Goal: Task Accomplishment & Management: Use online tool/utility

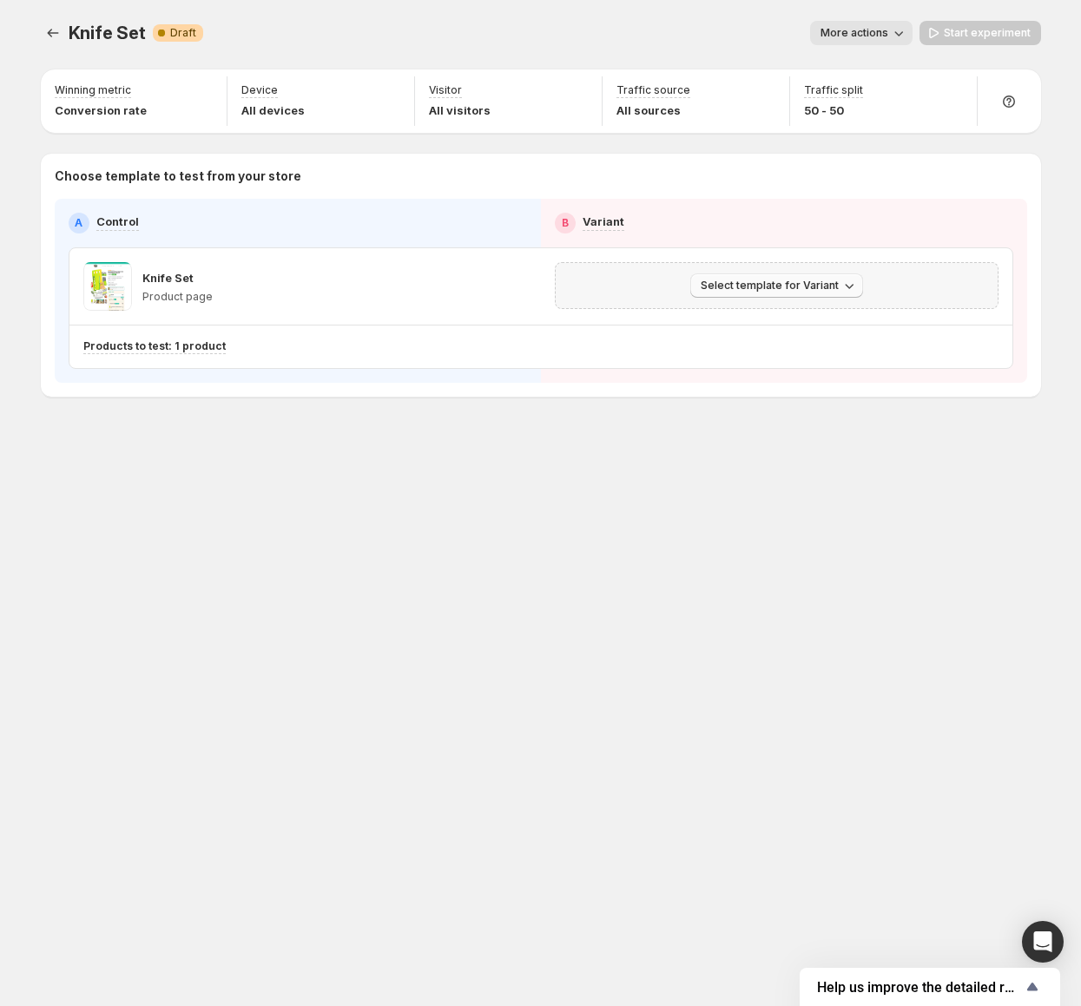
click at [760, 282] on span "Select template for Variant" at bounding box center [770, 286] width 138 height 14
click at [780, 309] on button "Select an existing template" at bounding box center [779, 321] width 188 height 28
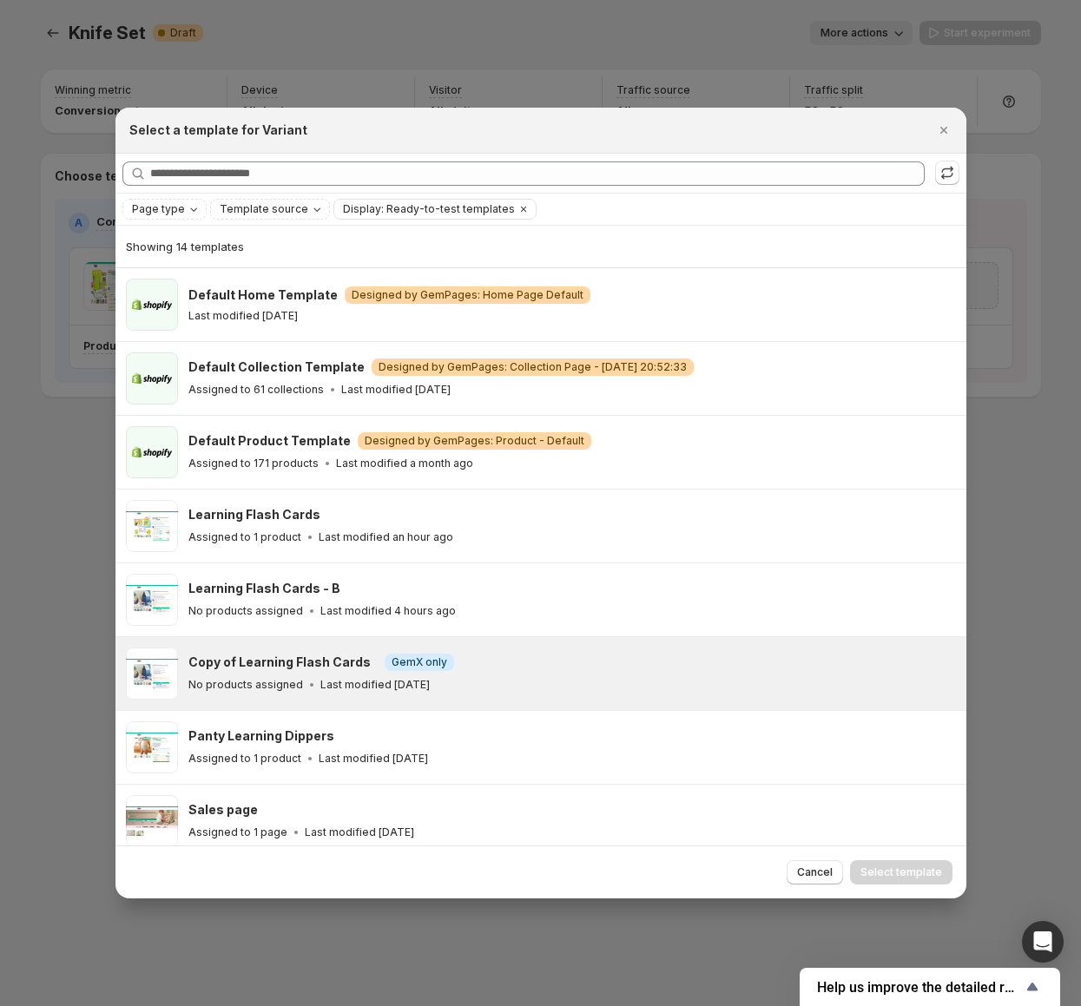
scroll to position [76, 0]
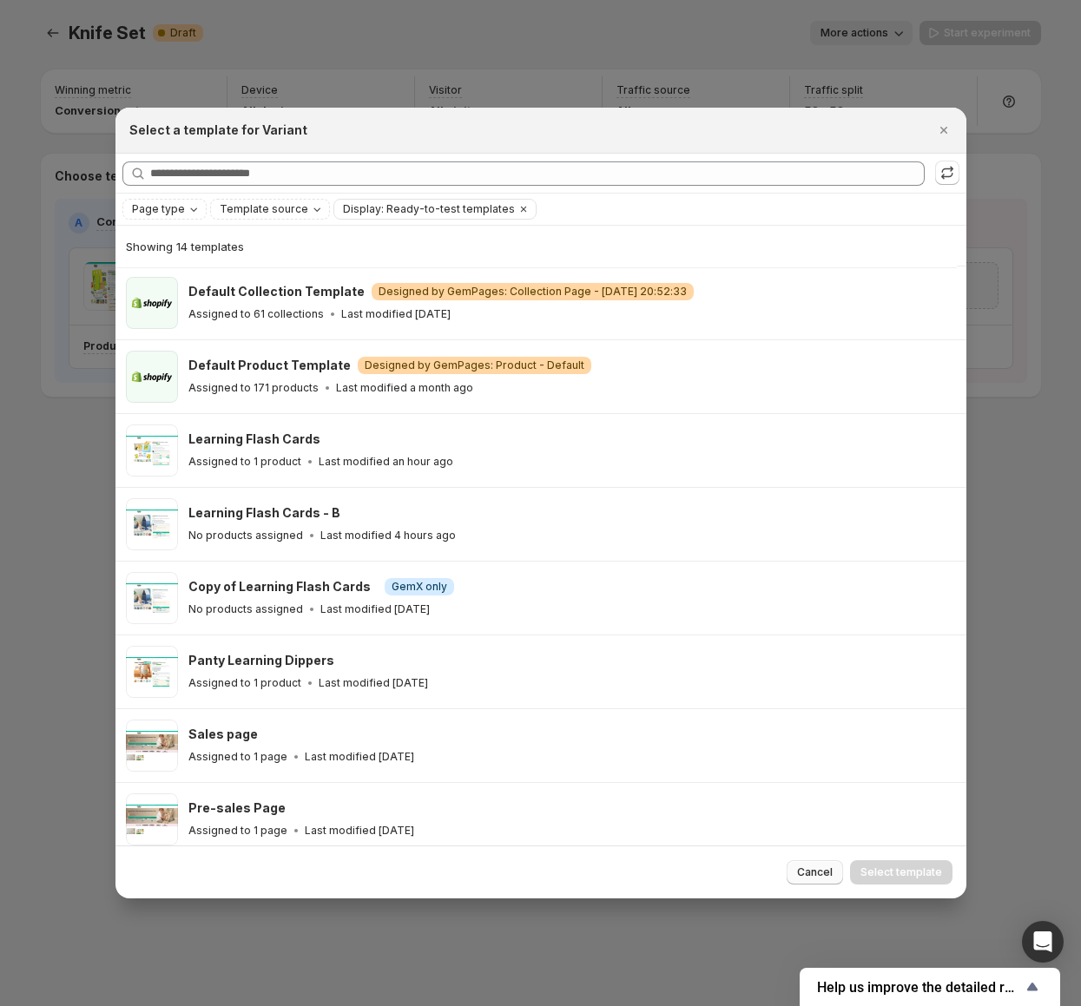
click at [822, 865] on span "Cancel" at bounding box center [815, 872] width 36 height 14
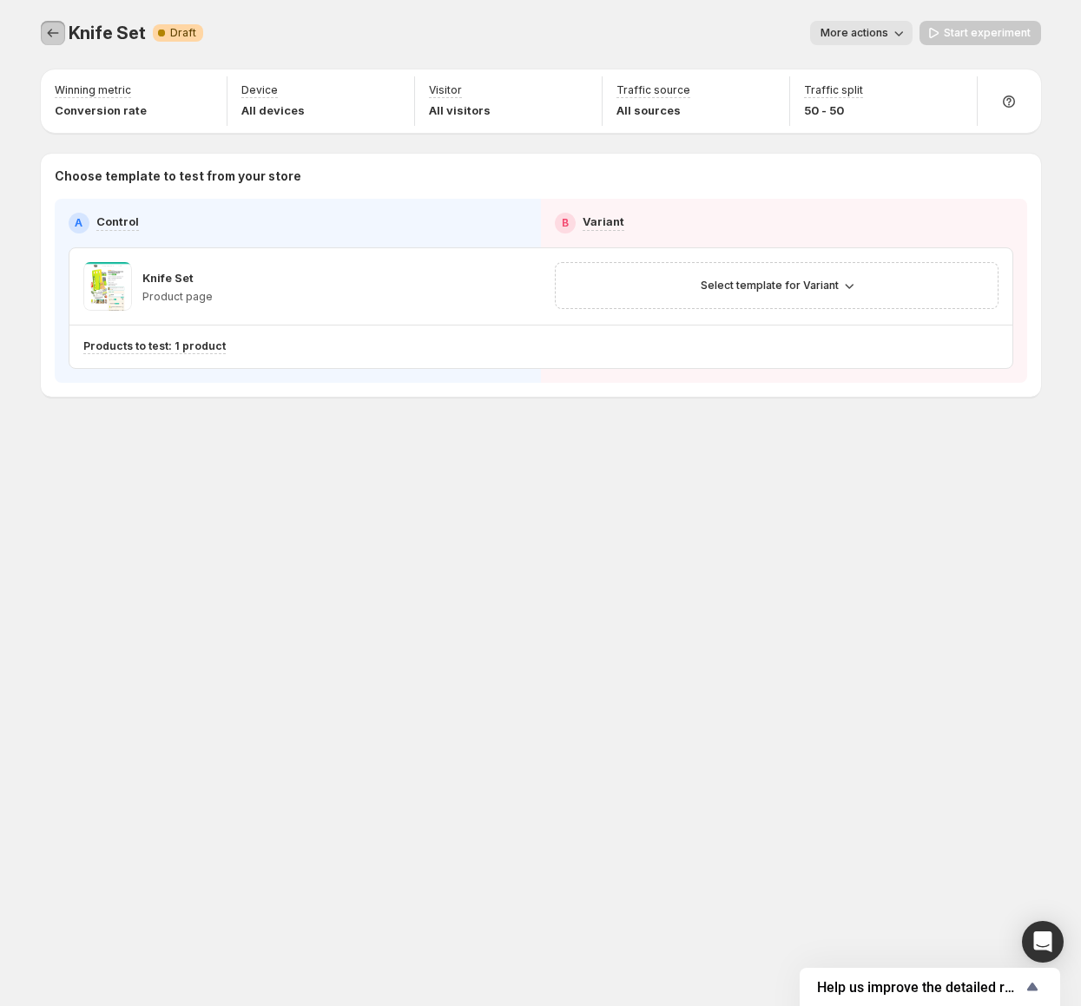
click at [63, 27] on button "Experiments" at bounding box center [53, 33] width 24 height 24
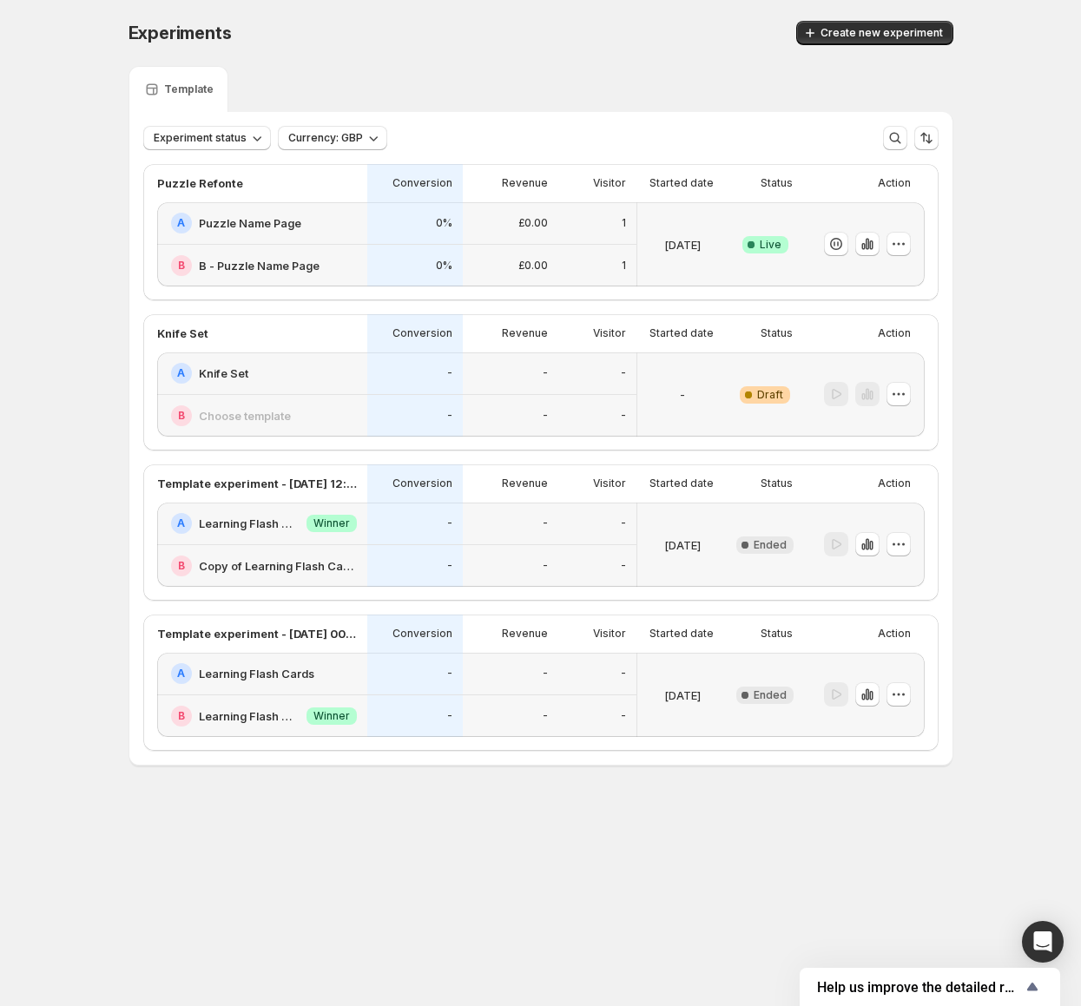
click at [448, 376] on p "-" at bounding box center [449, 373] width 5 height 14
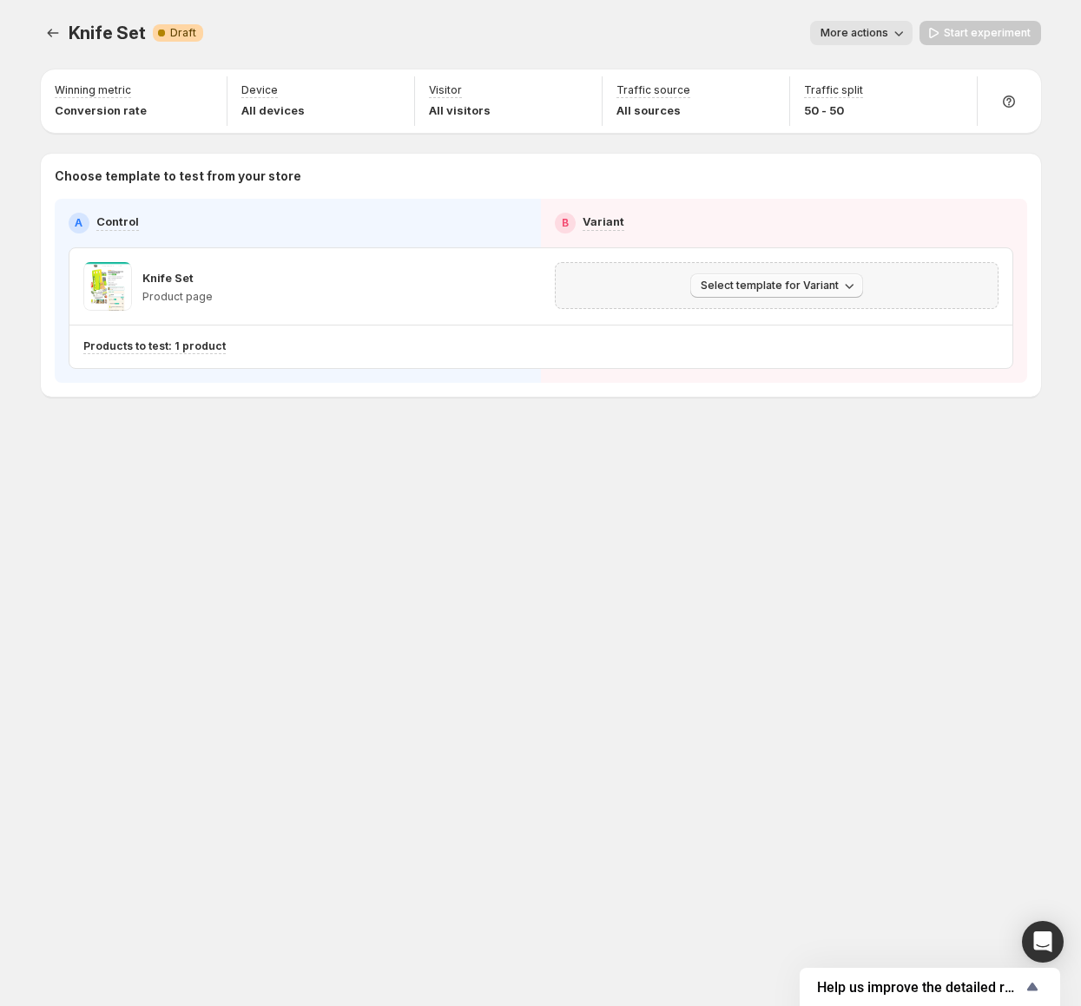
click at [844, 288] on icon "button" at bounding box center [848, 285] width 17 height 17
click at [777, 322] on span "Select an existing template" at bounding box center [763, 322] width 147 height 14
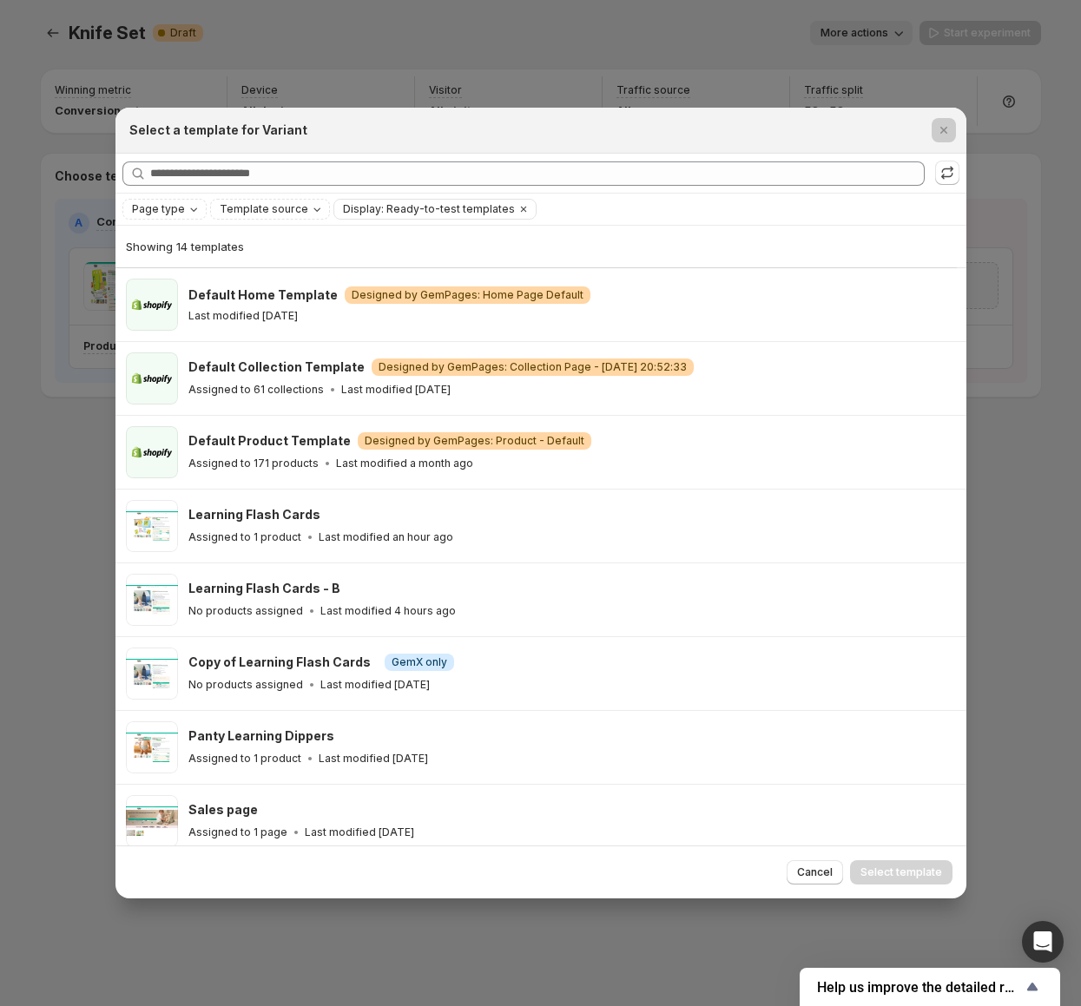
click at [483, 76] on div at bounding box center [540, 503] width 1081 height 1006
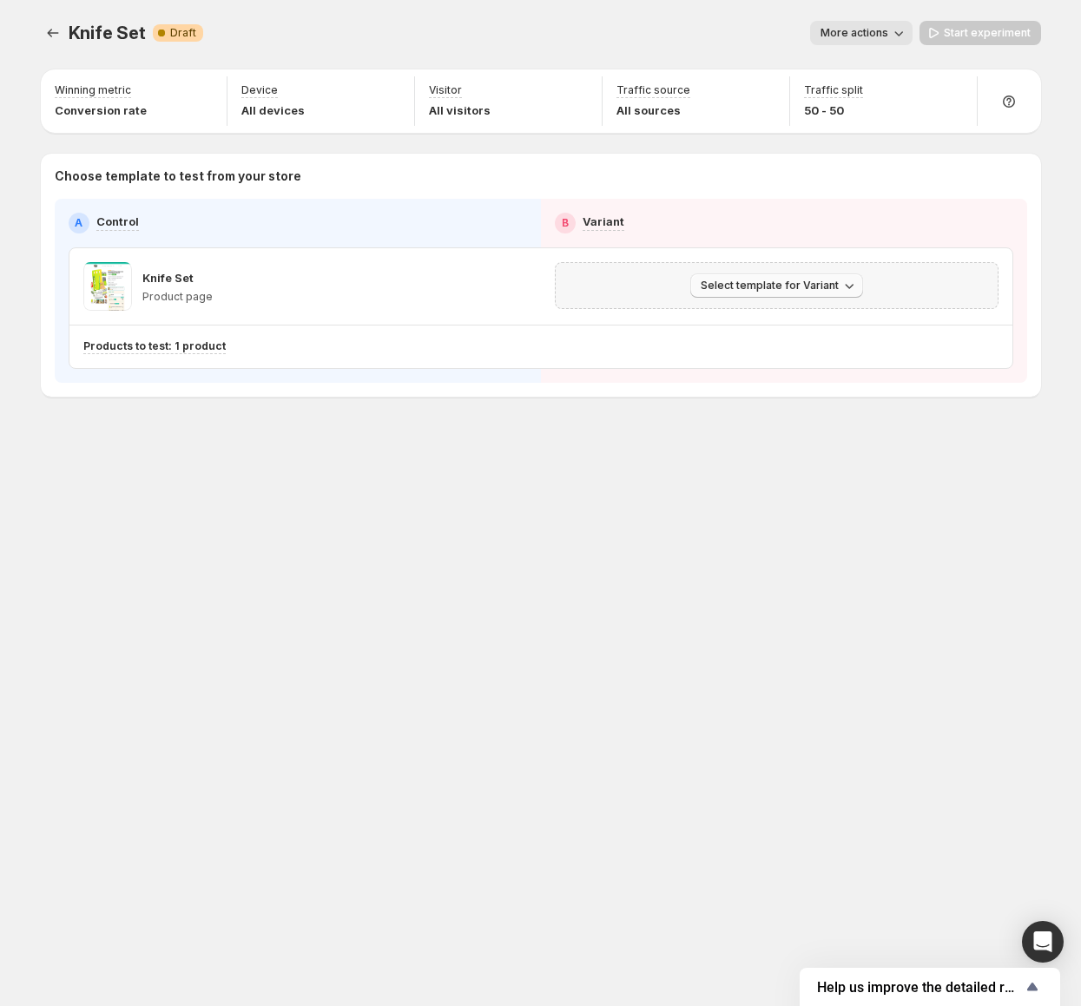
click at [750, 285] on span "Select template for Variant" at bounding box center [770, 286] width 138 height 14
click at [753, 323] on span "Select an existing template" at bounding box center [763, 322] width 147 height 14
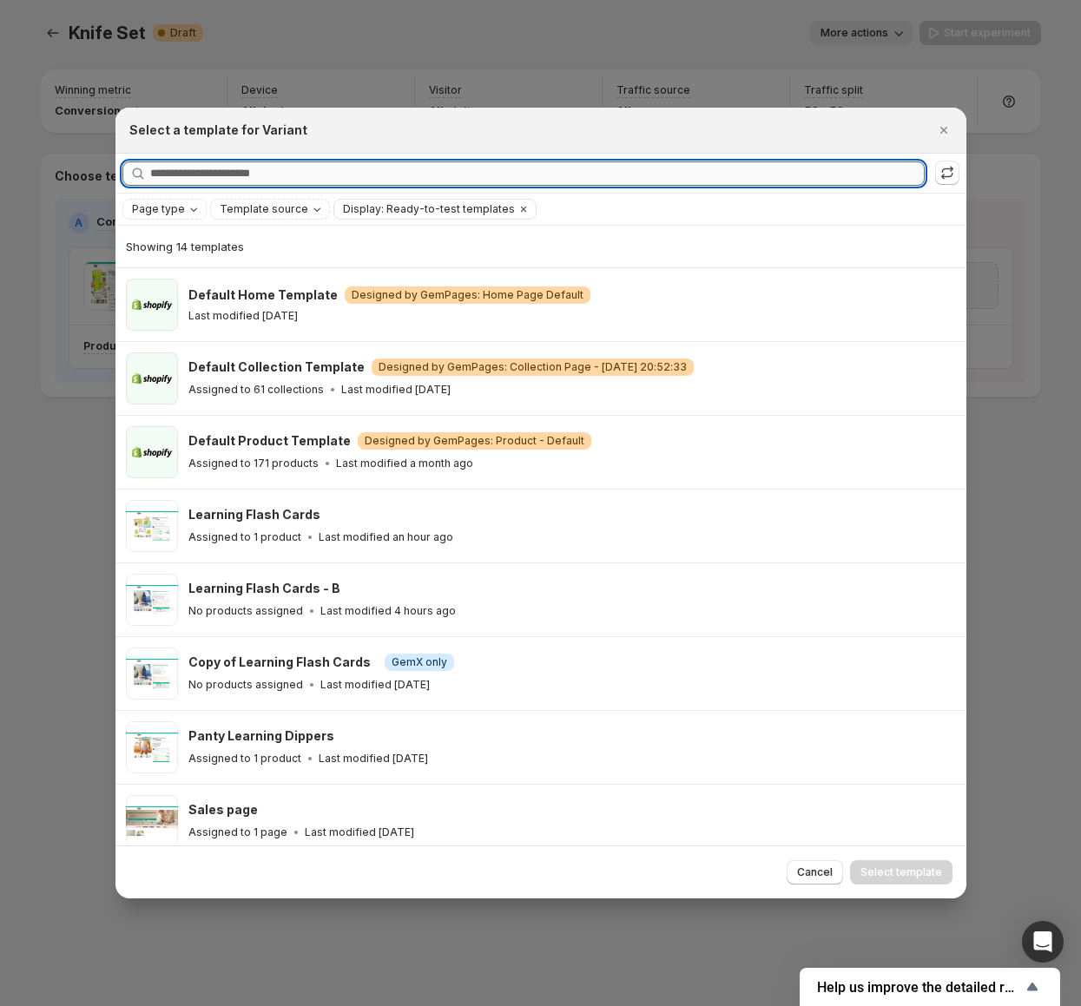
click at [285, 174] on input "Searching all templates" at bounding box center [537, 173] width 774 height 24
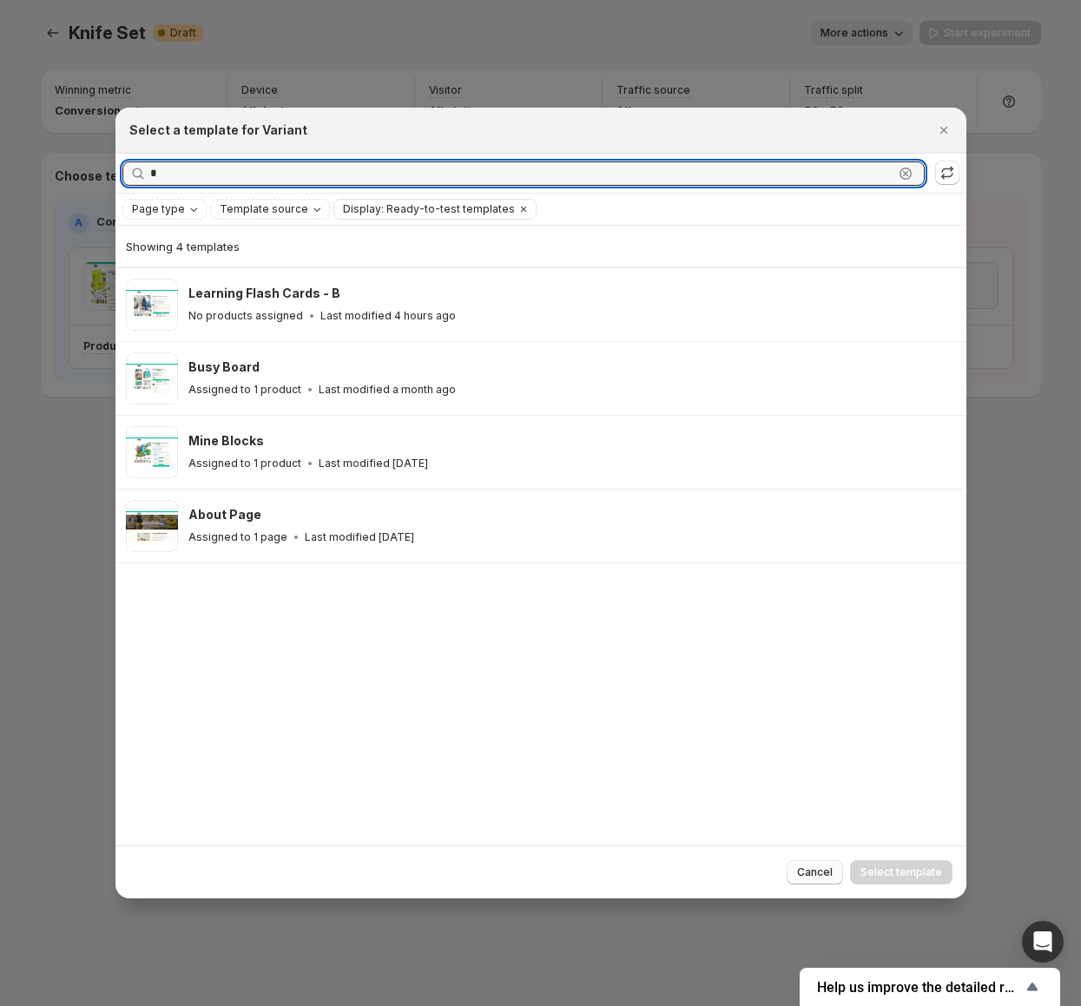
type input "*"
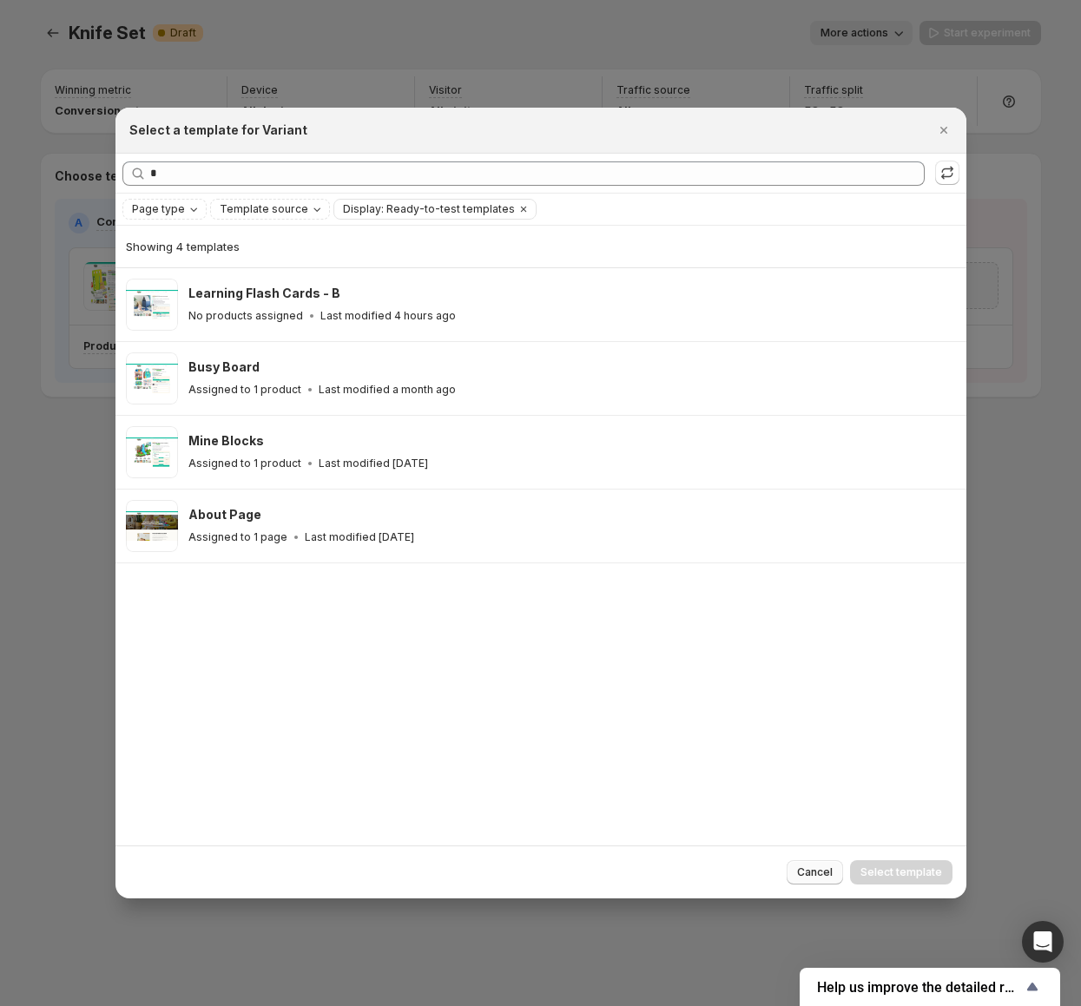
click at [800, 876] on span "Cancel" at bounding box center [815, 872] width 36 height 14
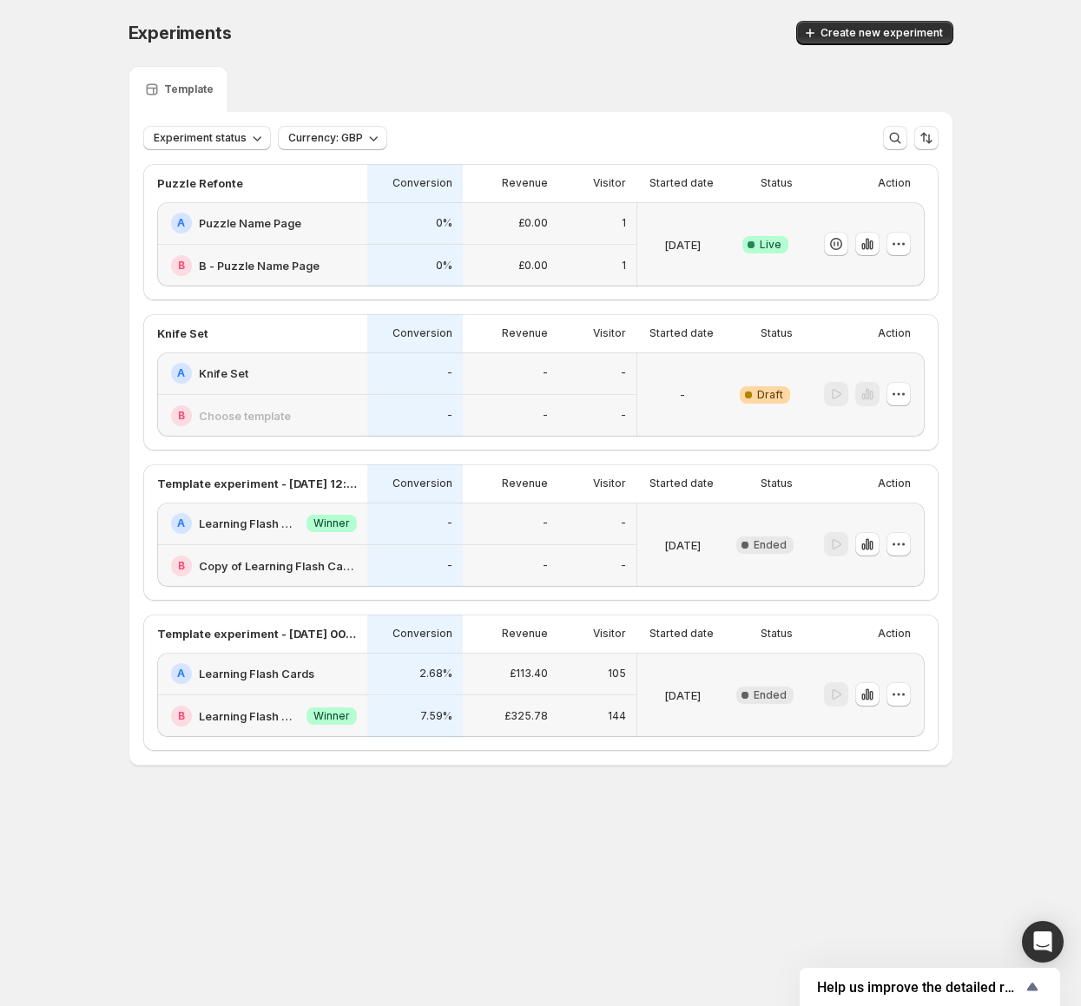
click at [414, 382] on div "-" at bounding box center [415, 373] width 75 height 21
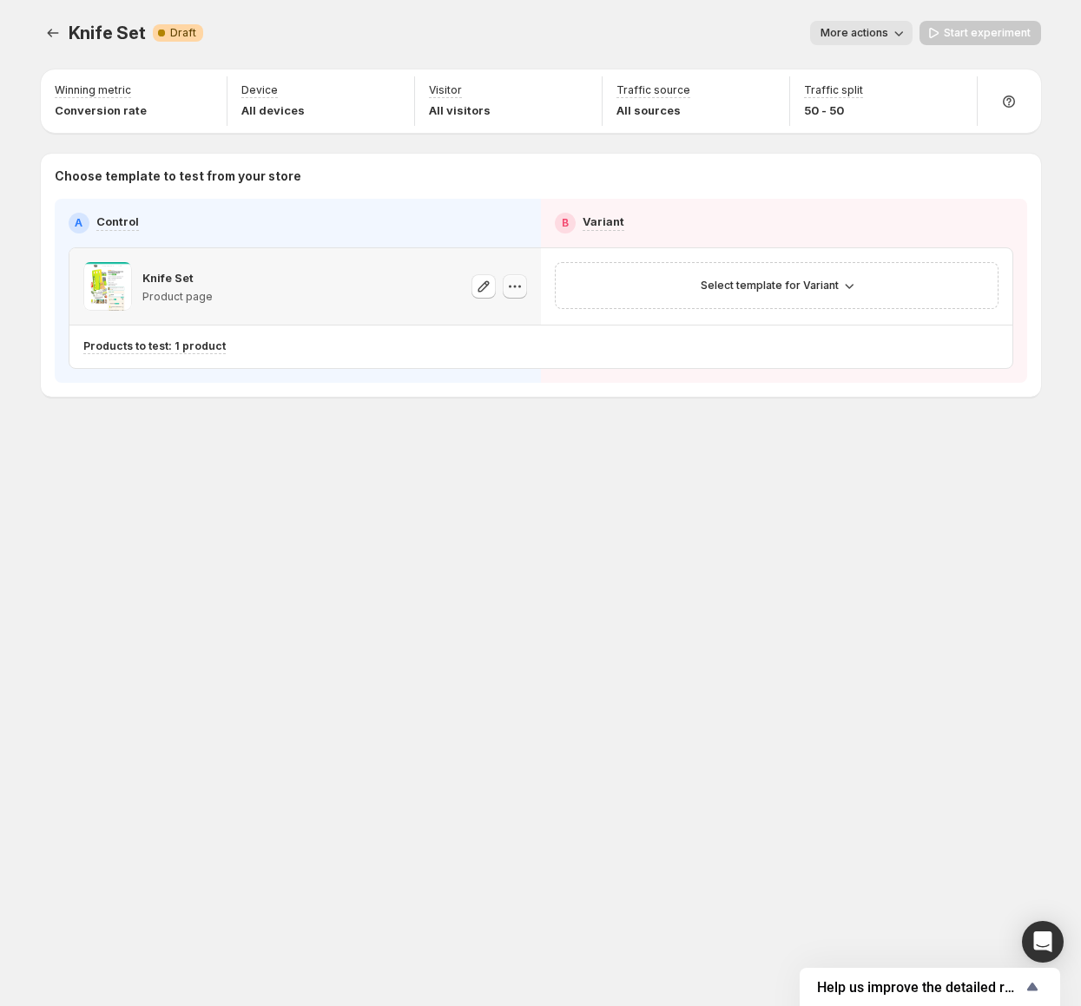
click at [512, 287] on icon "button" at bounding box center [514, 286] width 17 height 17
click at [523, 327] on span "Change template" at bounding box center [517, 323] width 94 height 14
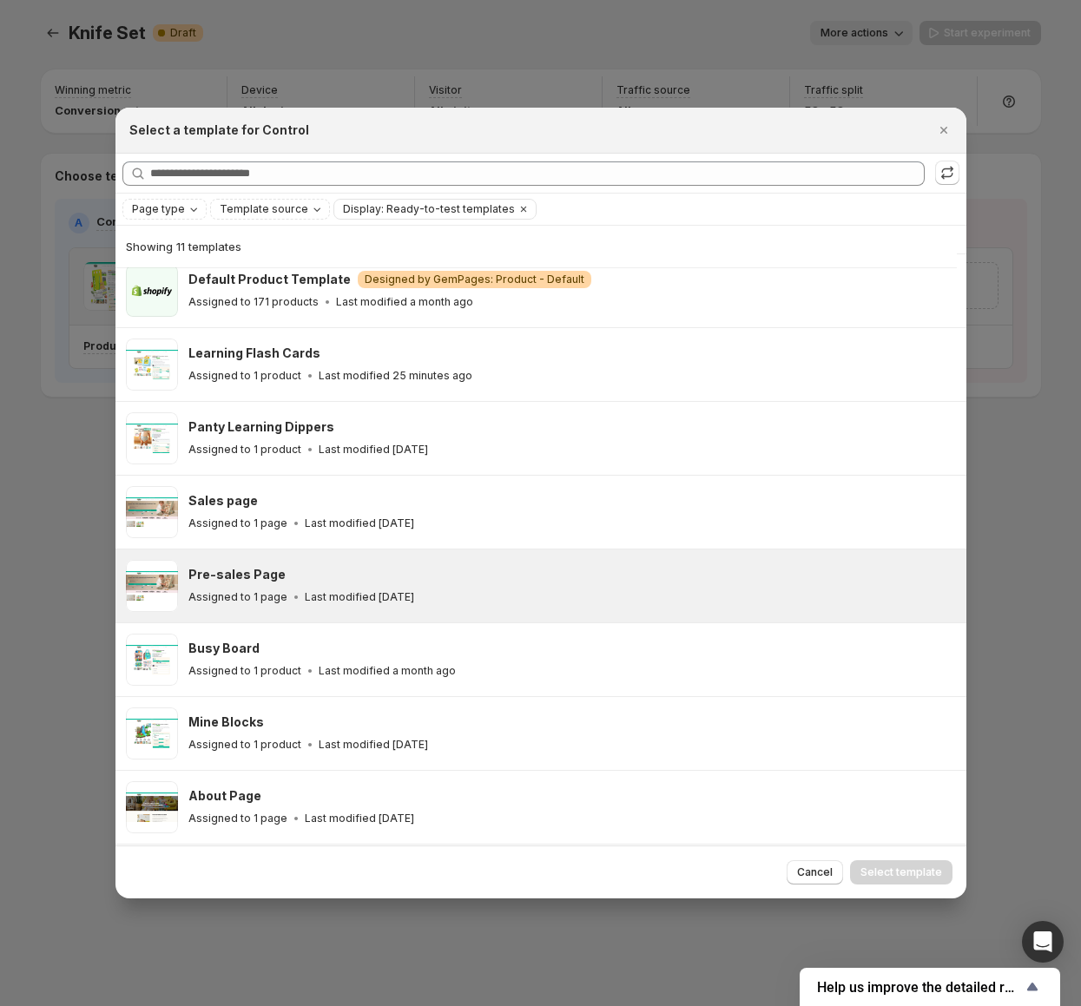
scroll to position [234, 0]
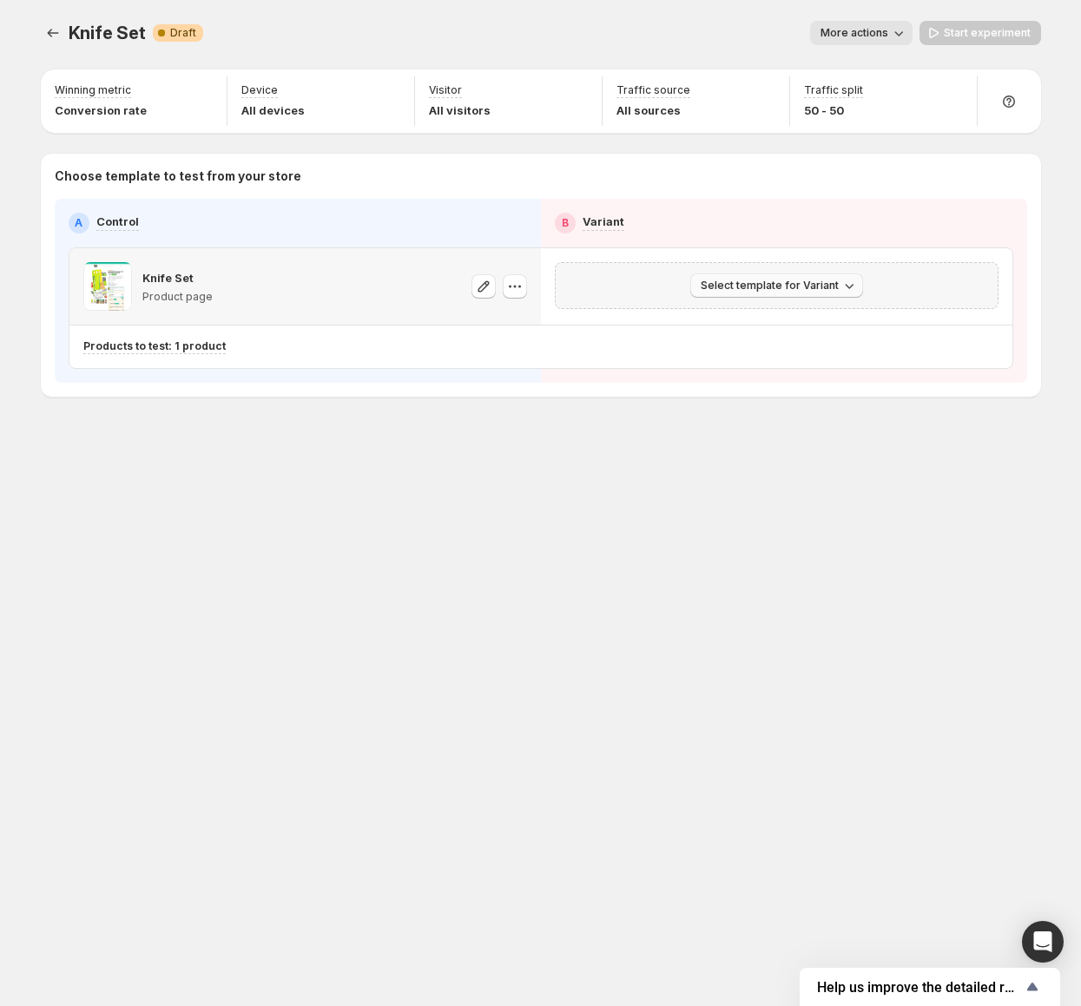
click at [835, 280] on button "Select template for Variant" at bounding box center [776, 285] width 173 height 24
click at [786, 323] on span "Select an existing template" at bounding box center [763, 322] width 147 height 14
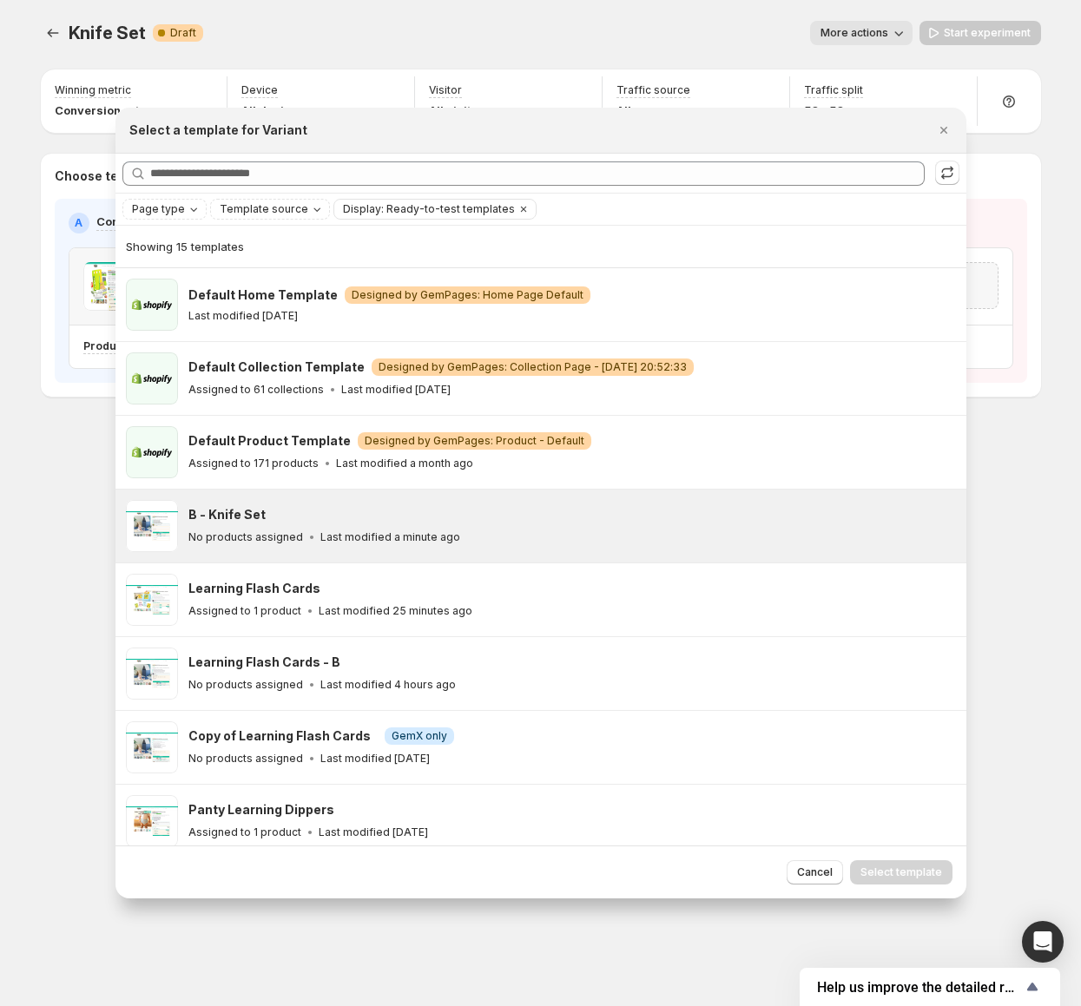
click at [409, 497] on div "B - Knife Set No products assigned Last modified a minute ago" at bounding box center [540, 526] width 851 height 73
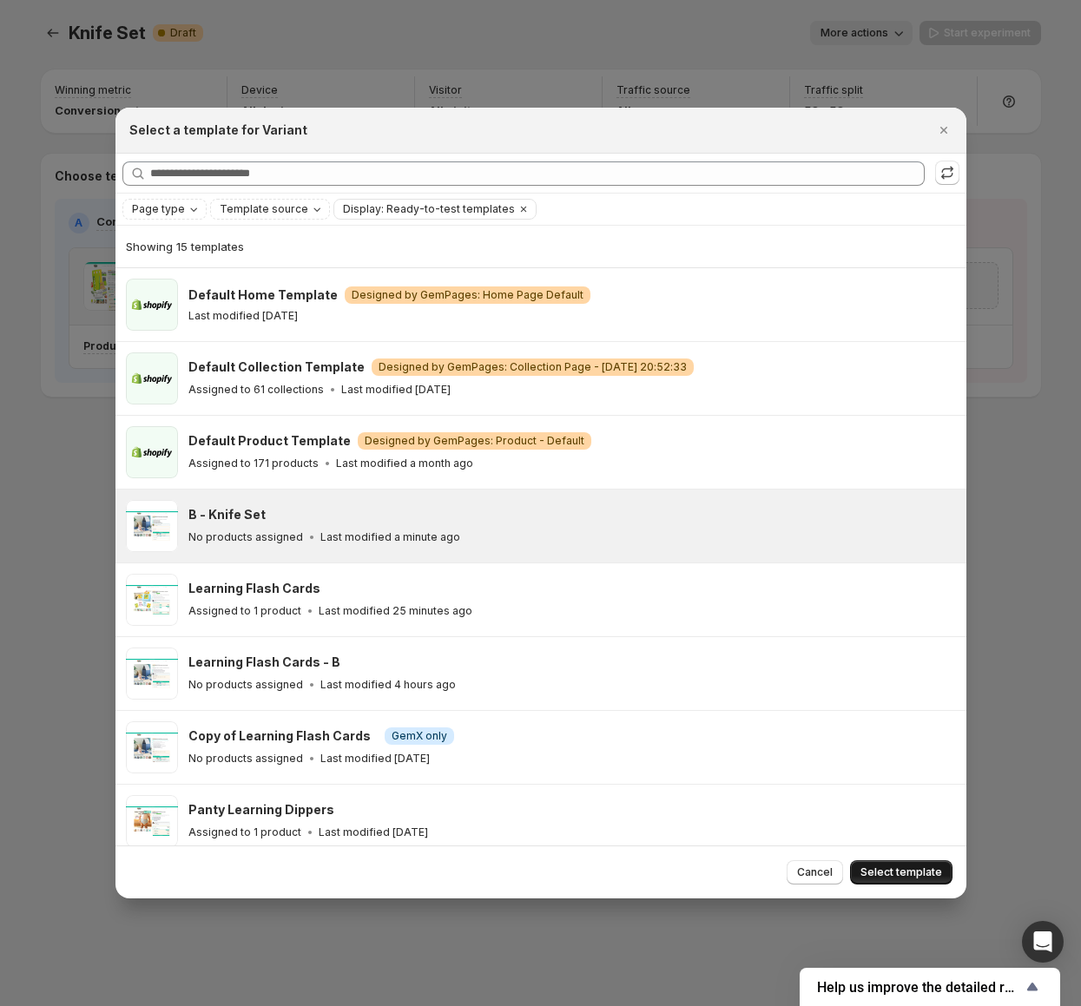
click at [914, 870] on span "Select template" at bounding box center [901, 872] width 82 height 14
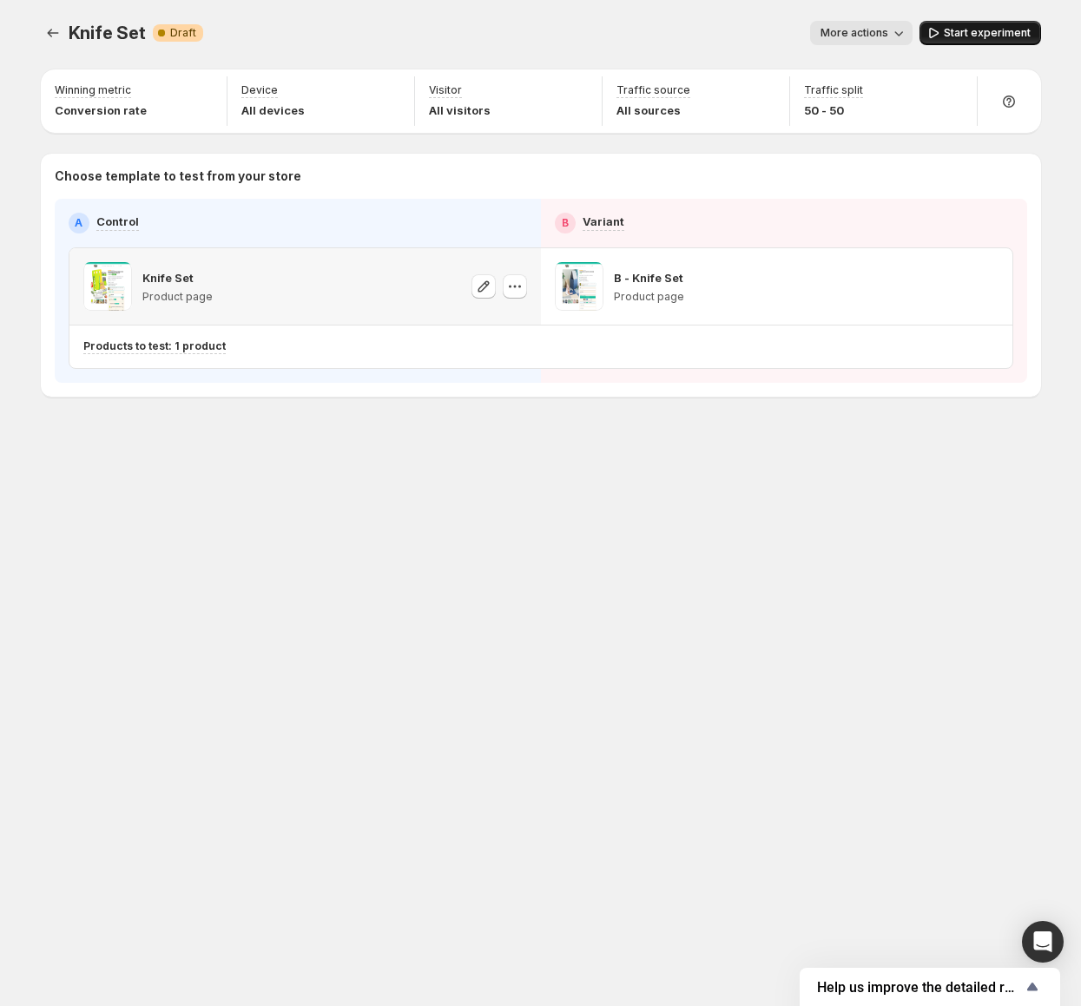
click at [956, 39] on span "Start experiment" at bounding box center [987, 33] width 87 height 14
click at [47, 36] on icon "Experiments" at bounding box center [52, 32] width 17 height 17
